Goal: Information Seeking & Learning: Learn about a topic

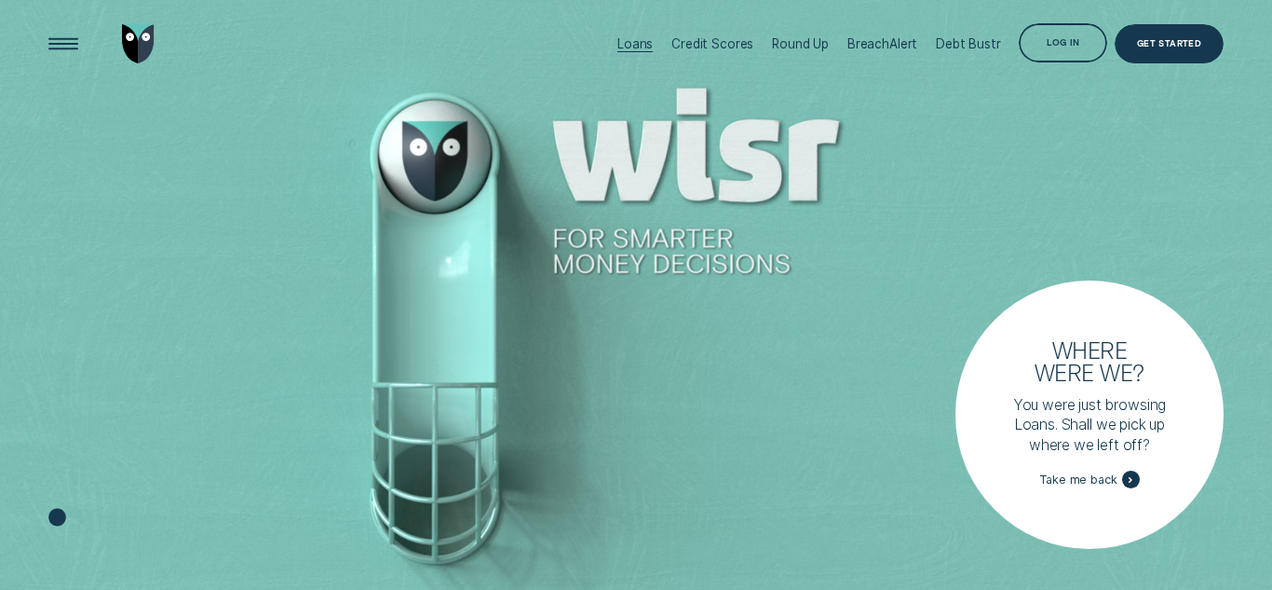
click at [639, 42] on div "Loans" at bounding box center [635, 43] width 35 height 15
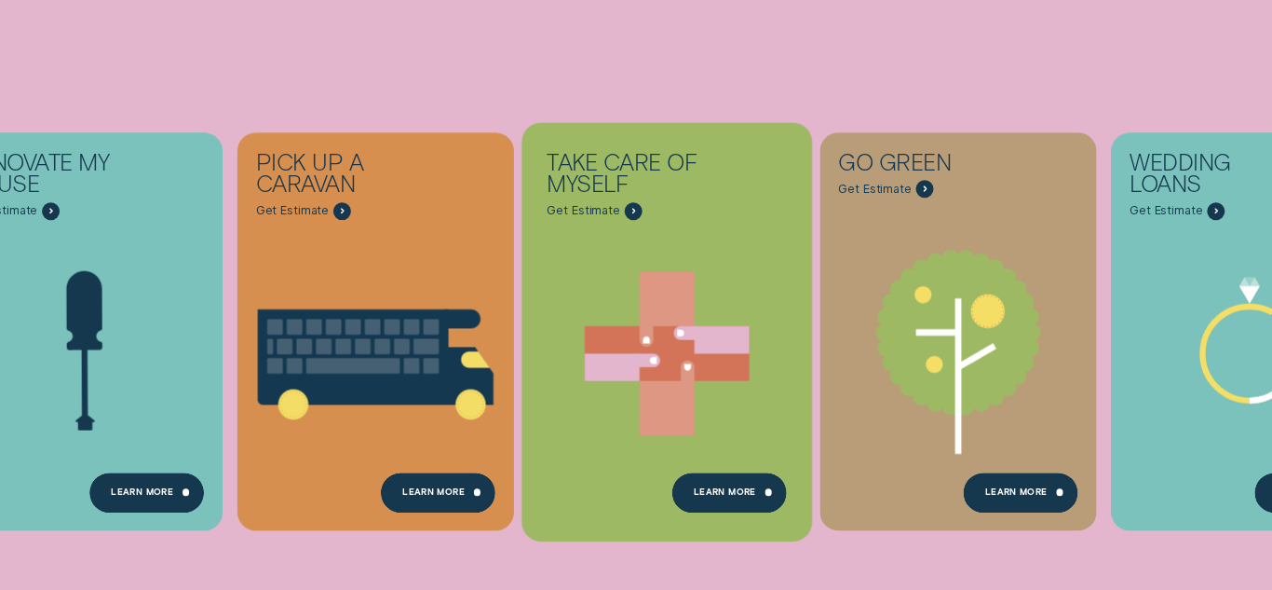
scroll to position [667, 0]
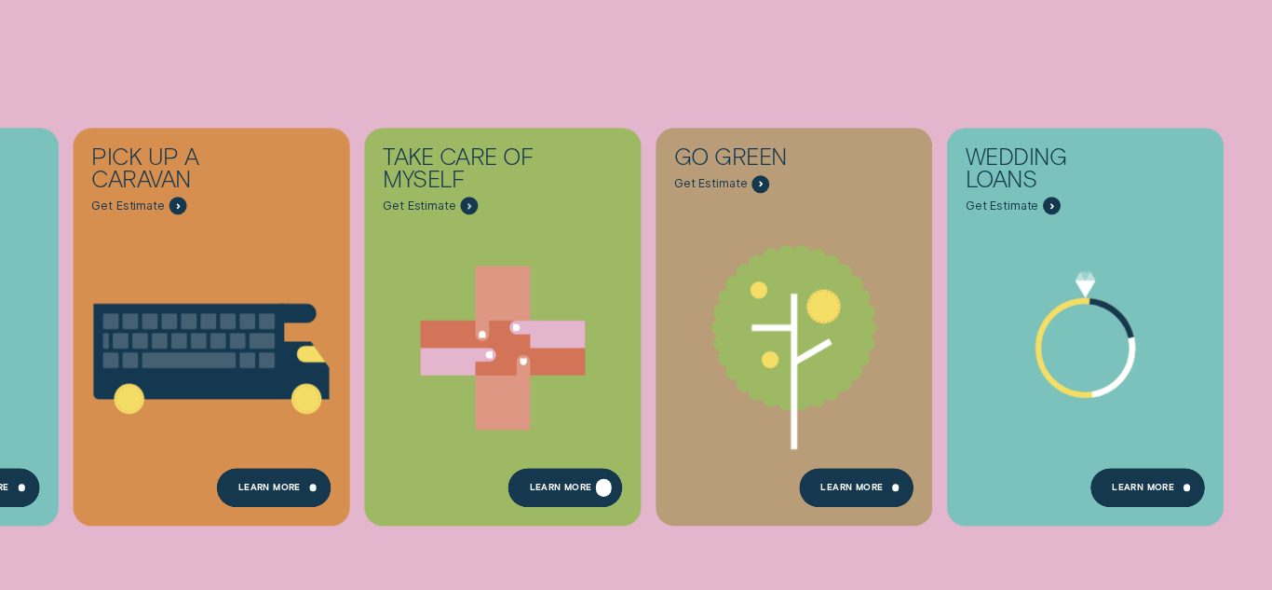
click at [578, 489] on div "Learn more" at bounding box center [561, 488] width 62 height 7
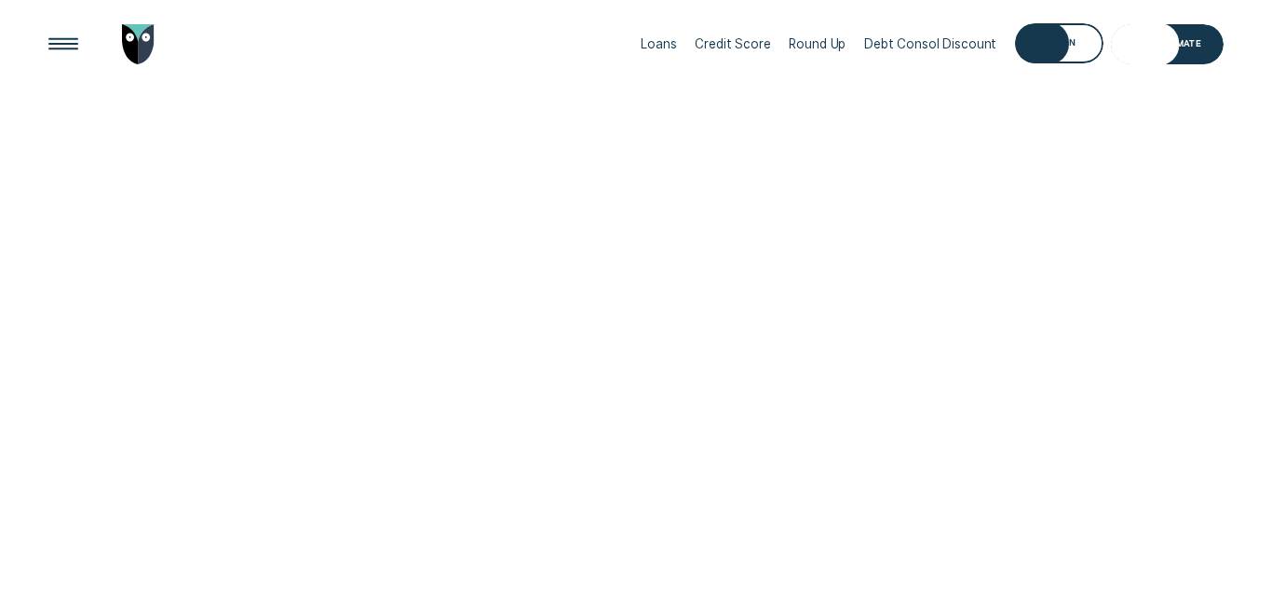
scroll to position [667, 0]
